Goal: Navigation & Orientation: Find specific page/section

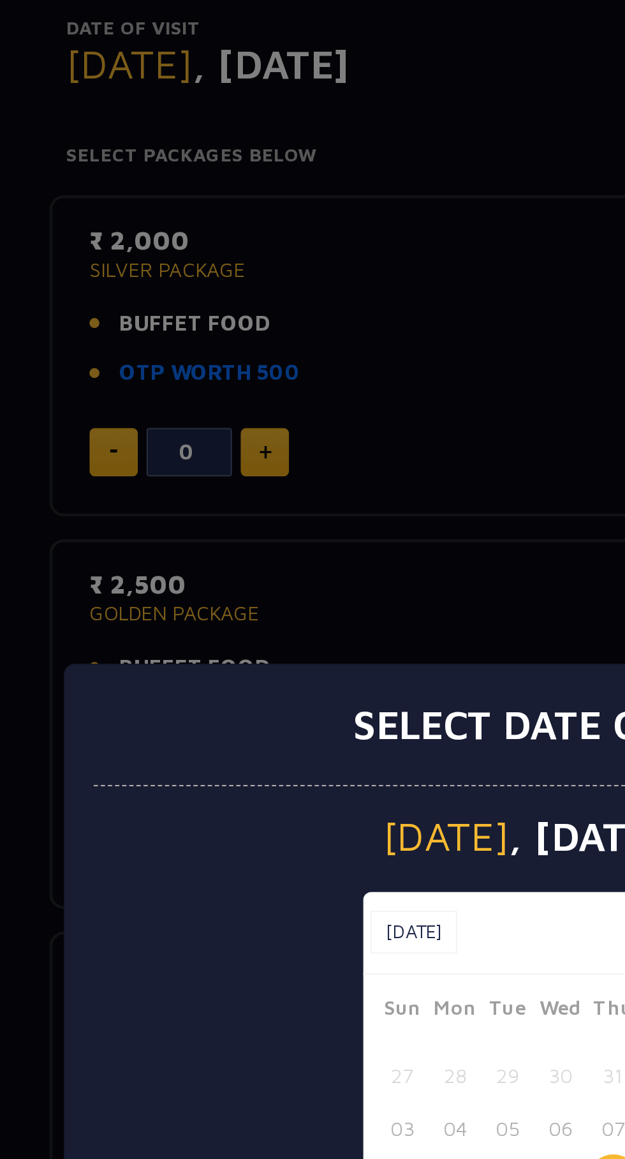
scroll to position [70, 0]
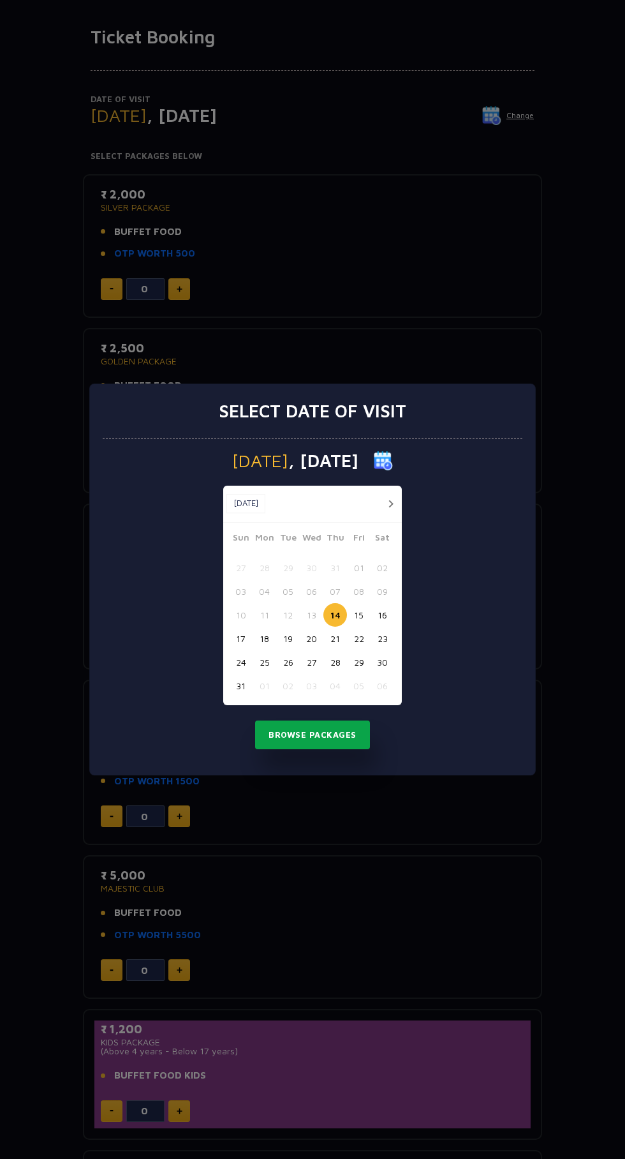
click at [317, 750] on button "Browse Packages" at bounding box center [312, 734] width 115 height 29
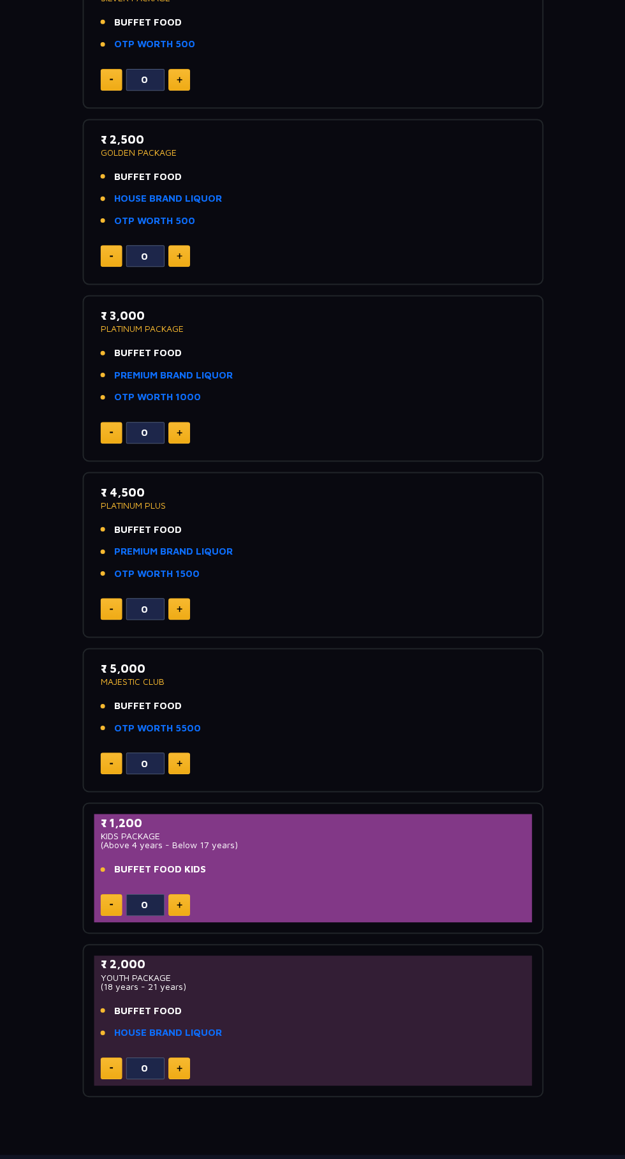
scroll to position [0, 0]
